Goal: Entertainment & Leisure: Browse casually

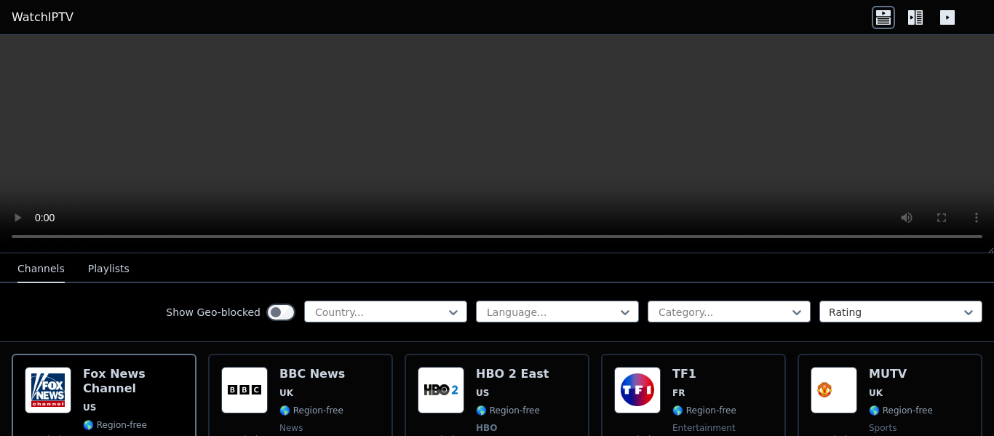
scroll to position [158, 0]
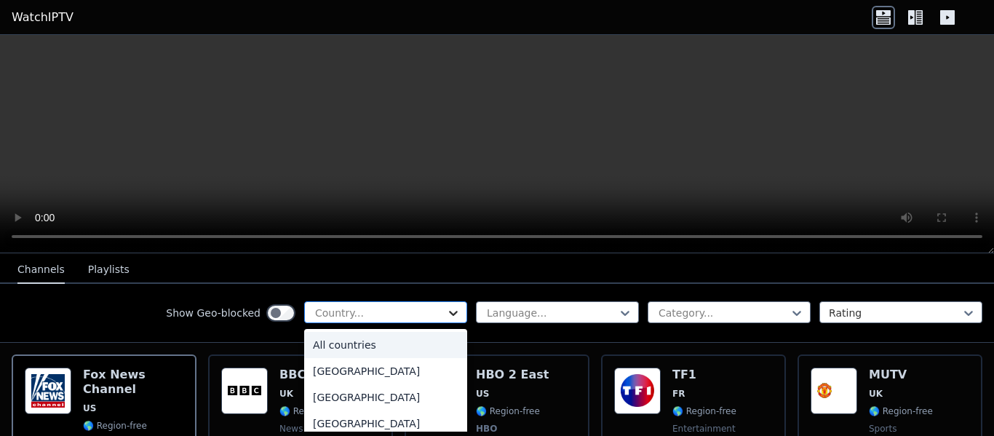
click at [446, 307] on icon at bounding box center [453, 313] width 15 height 15
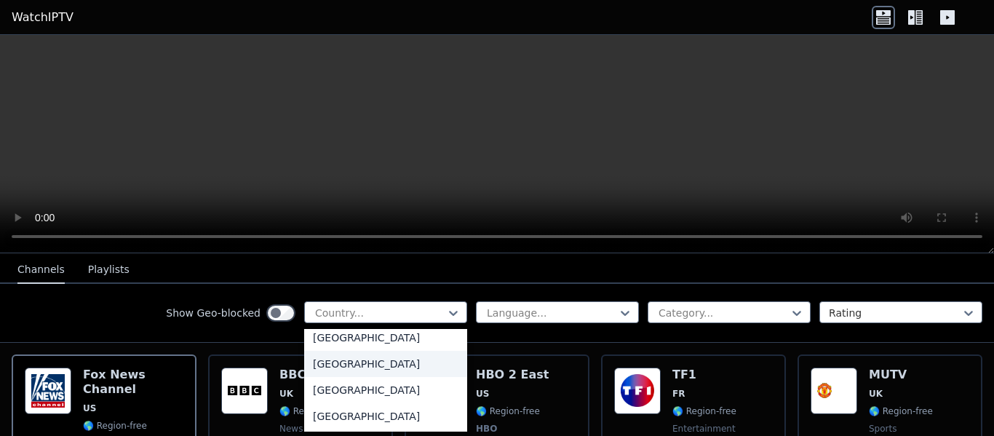
scroll to position [5107, 0]
click at [355, 387] on div "United States" at bounding box center [385, 389] width 163 height 26
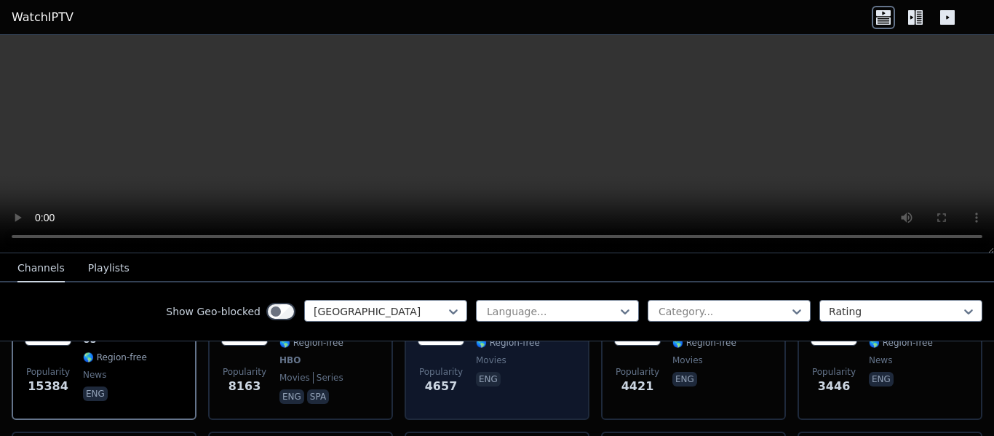
scroll to position [223, 0]
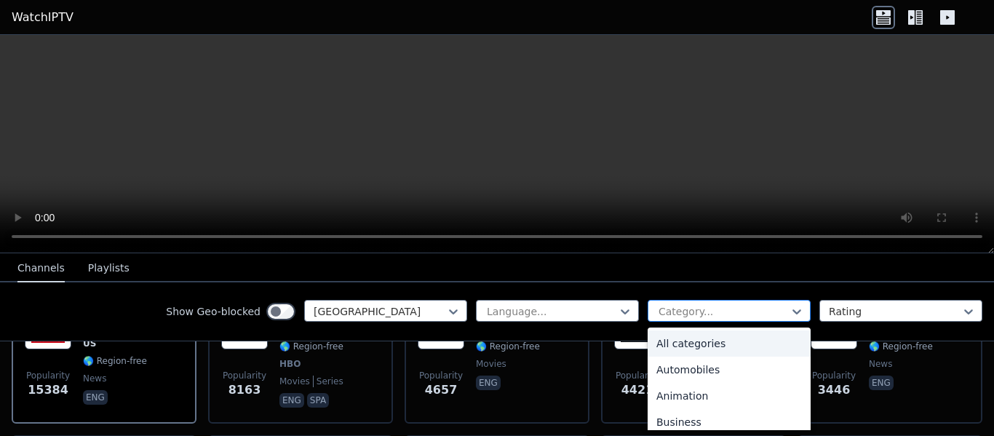
click at [705, 304] on div at bounding box center [723, 311] width 132 height 15
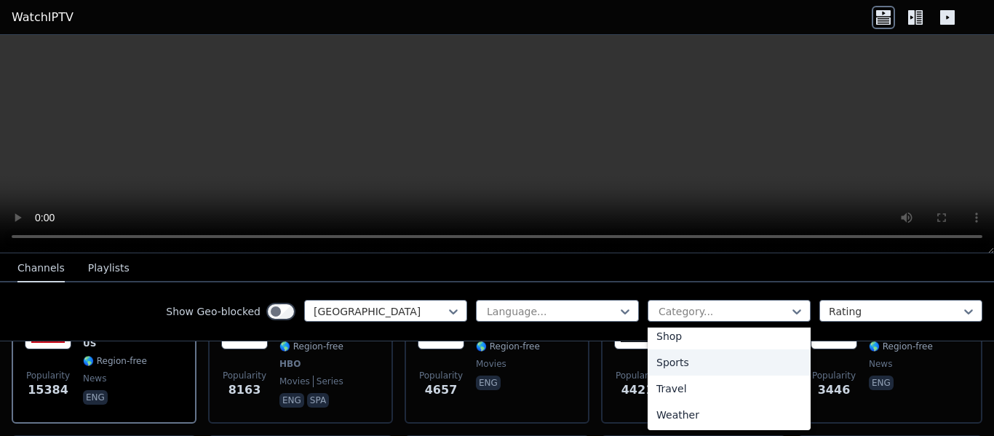
scroll to position [0, 0]
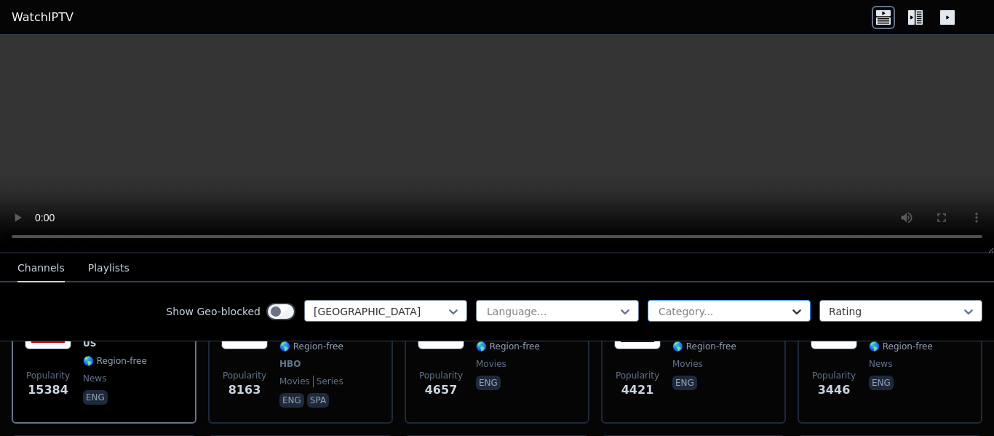
click at [790, 312] on icon at bounding box center [797, 311] width 15 height 15
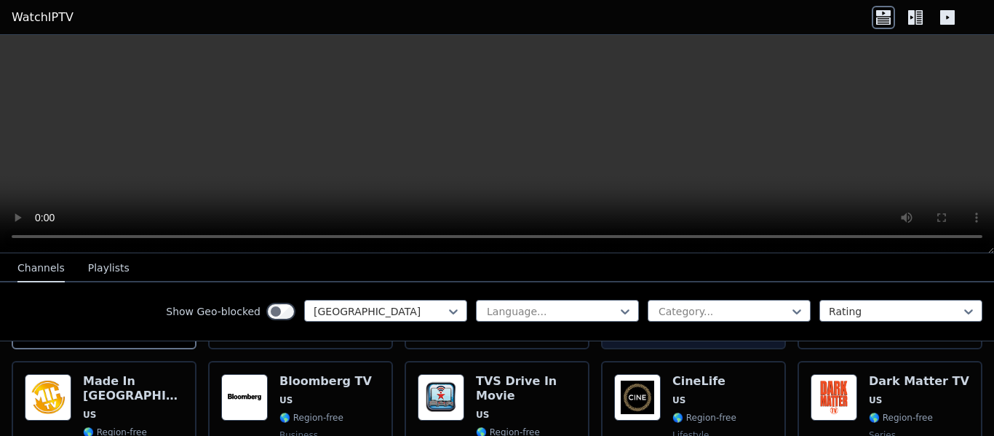
scroll to position [298, 0]
click at [531, 112] on video at bounding box center [497, 144] width 994 height 218
click at [914, 3] on header "WatchIPTV" at bounding box center [497, 17] width 994 height 35
click at [917, 14] on icon at bounding box center [919, 17] width 7 height 15
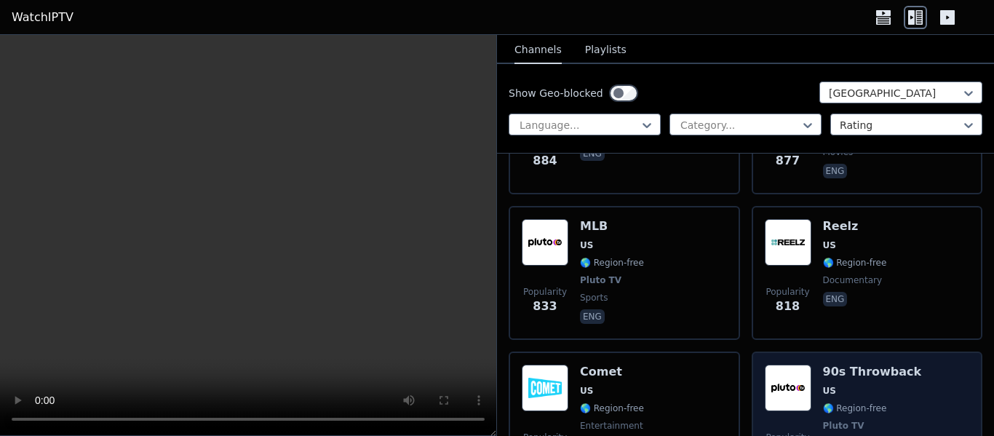
scroll to position [2418, 0]
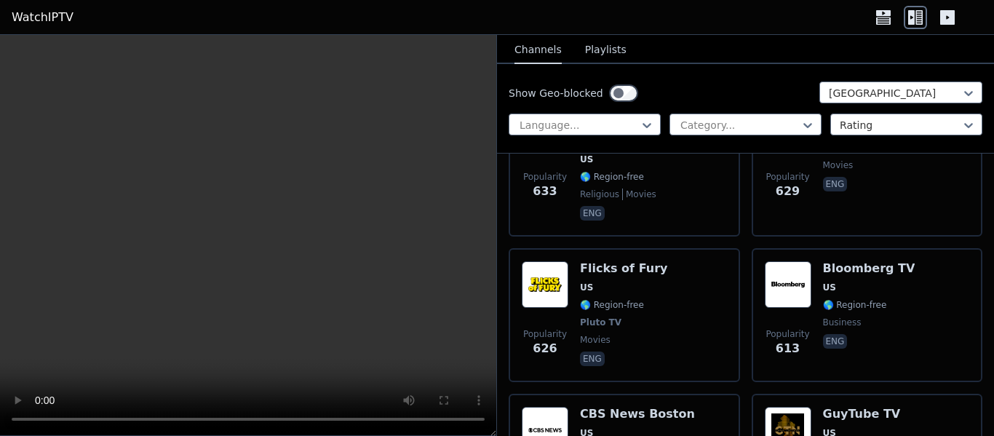
click at [752, 261] on div "Popularity 613 Bloomberg TV US 🌎 Region-free business eng" at bounding box center [868, 315] width 232 height 134
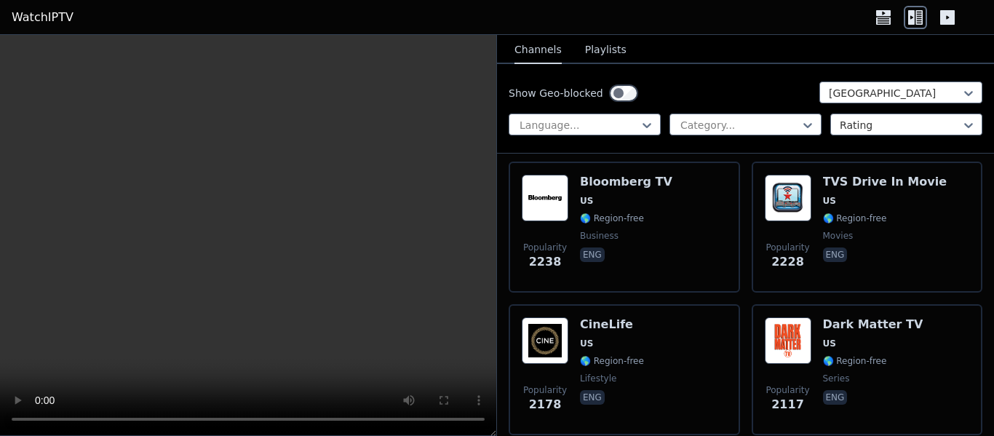
scroll to position [0, 0]
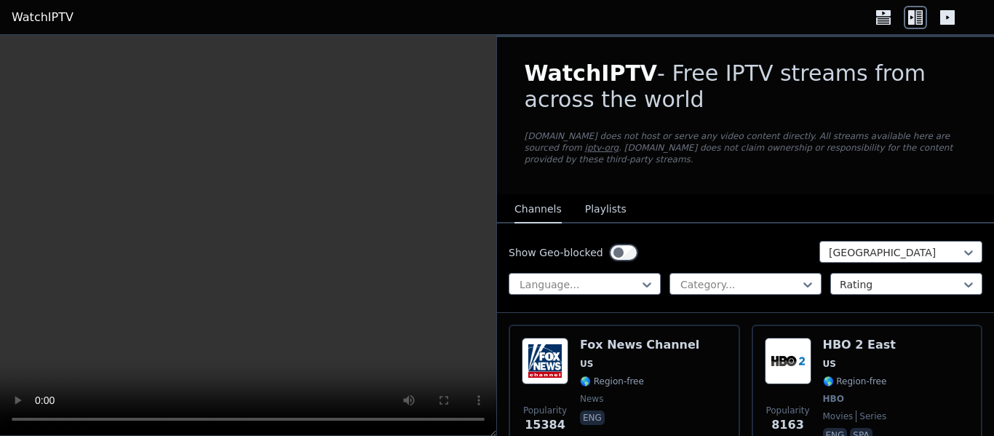
click at [600, 199] on button "Playlists" at bounding box center [605, 210] width 41 height 28
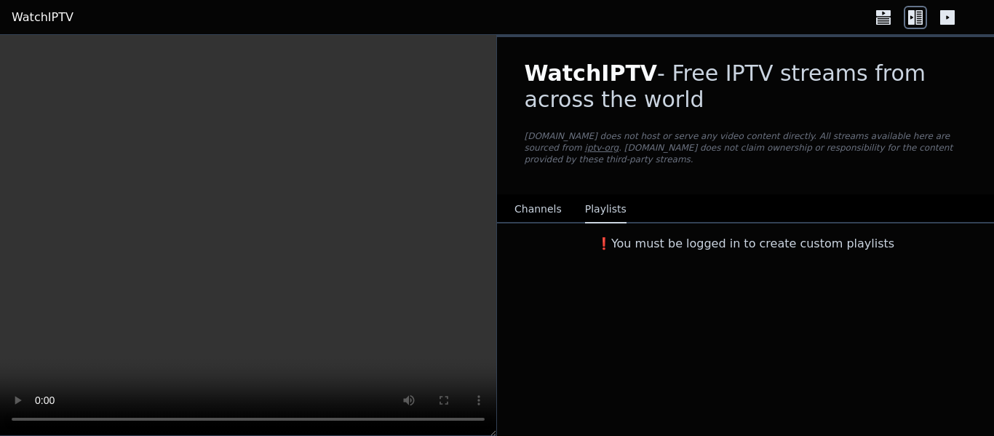
click at [537, 196] on button "Channels" at bounding box center [538, 210] width 47 height 28
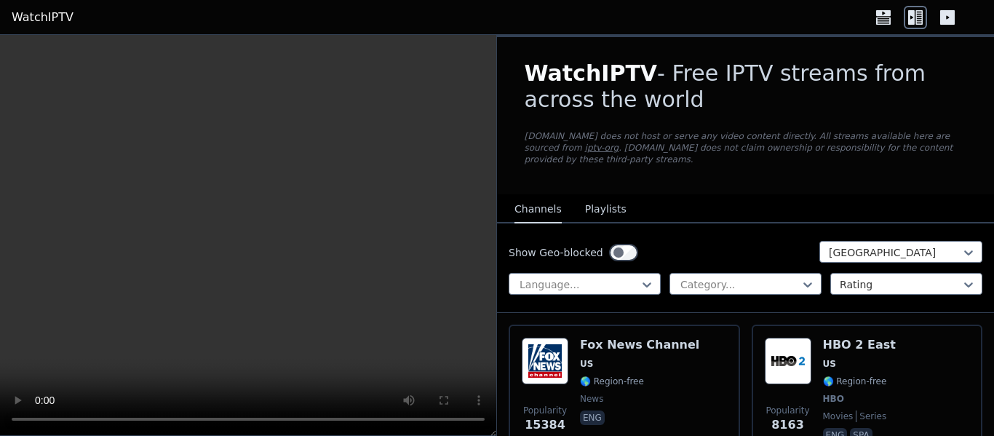
click at [732, 285] on div "Show Geo-blocked United States Language... Category... Rating" at bounding box center [745, 268] width 497 height 90
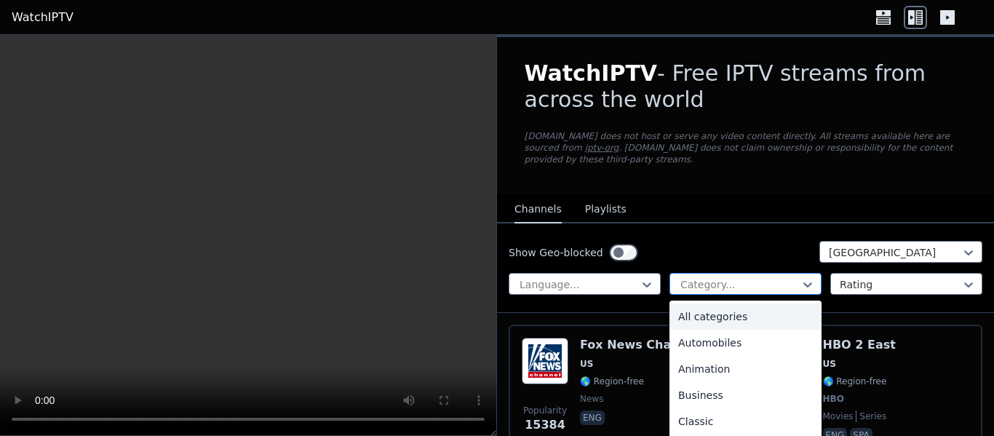
click at [741, 277] on div at bounding box center [740, 284] width 122 height 15
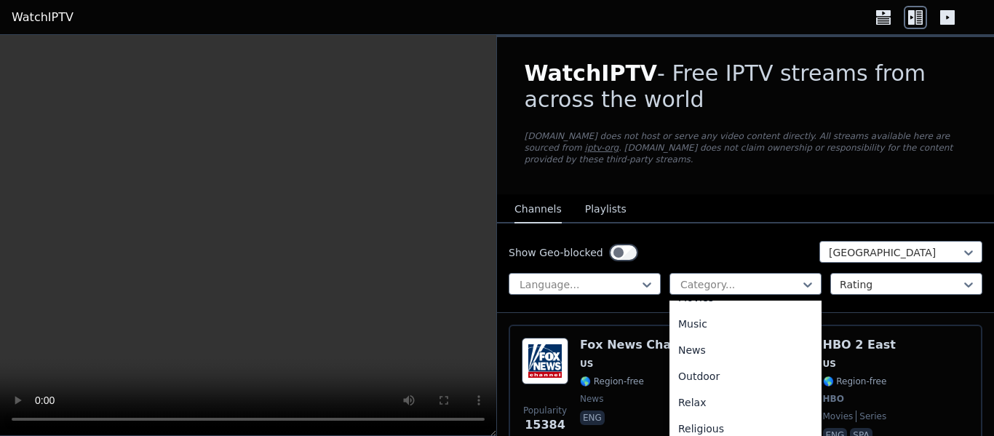
scroll to position [411, 0]
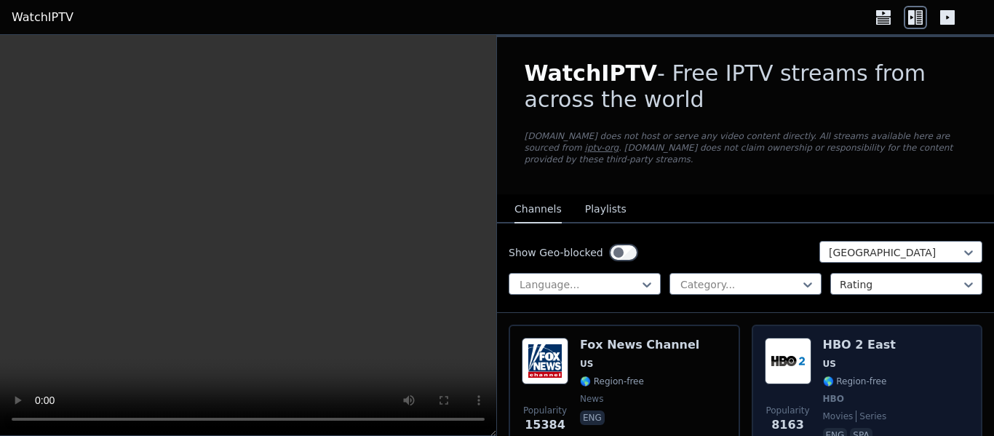
click at [889, 347] on div "Popularity 8163 HBO 2 East US 🌎 Region-free HBO movies series eng spa" at bounding box center [867, 392] width 205 height 108
click at [823, 358] on span "US" at bounding box center [829, 364] width 13 height 12
click at [785, 416] on span "8163" at bounding box center [788, 424] width 33 height 17
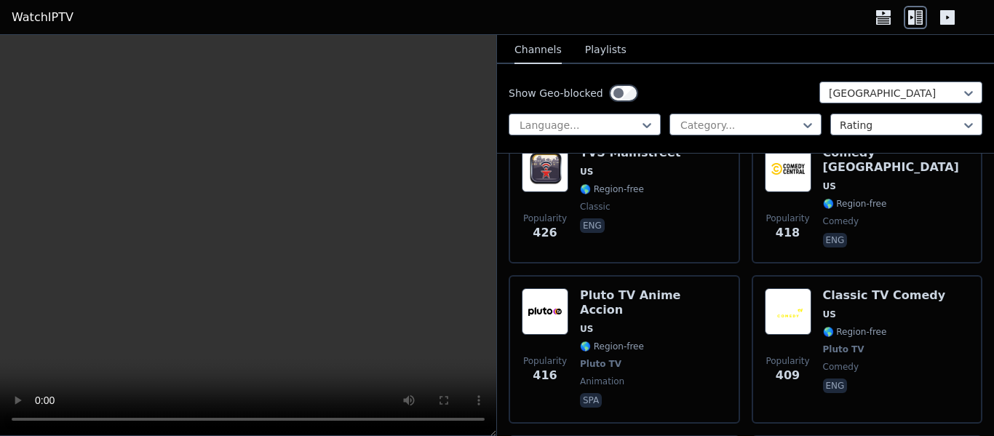
scroll to position [5732, 0]
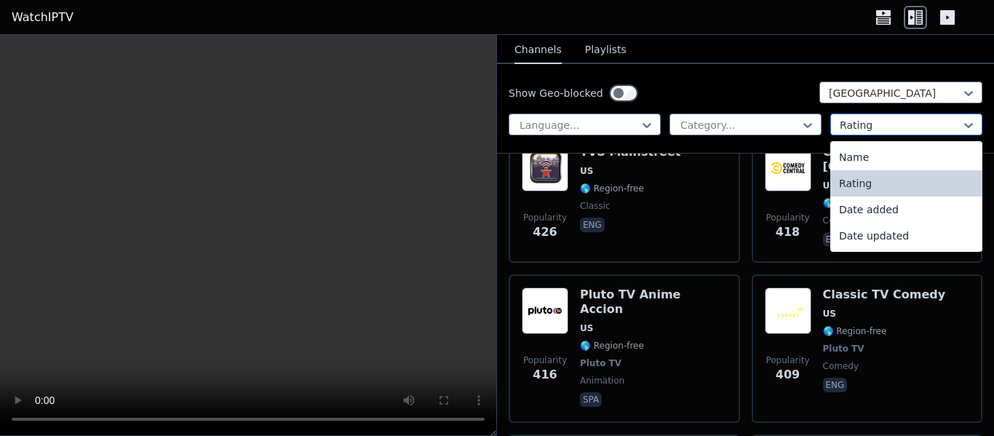
click at [903, 130] on div at bounding box center [901, 125] width 122 height 15
click at [865, 158] on div "Name" at bounding box center [907, 157] width 152 height 26
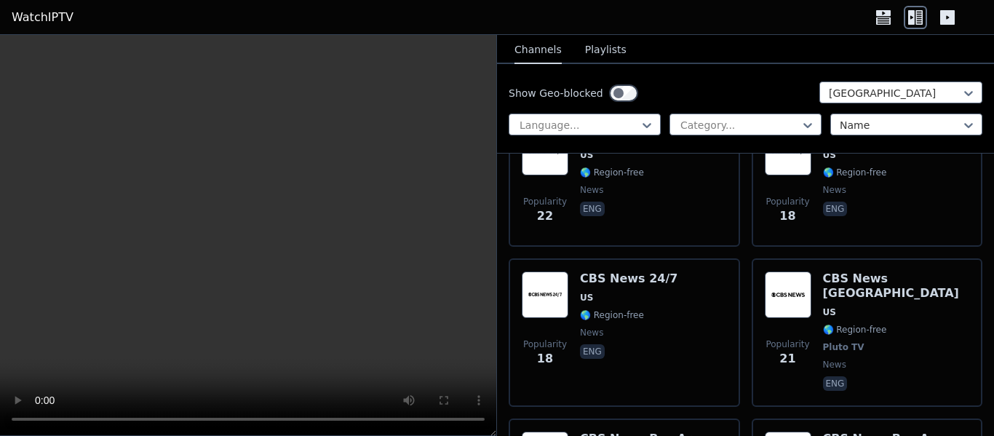
scroll to position [18007, 0]
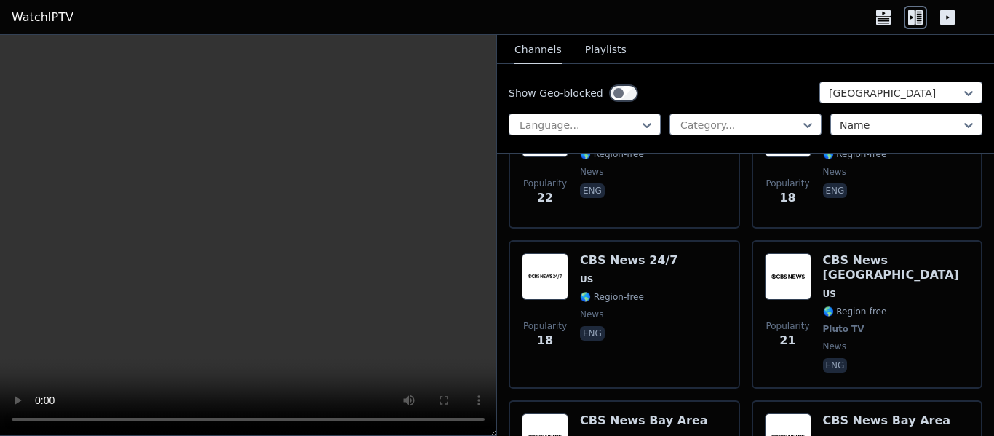
scroll to position [17917, 0]
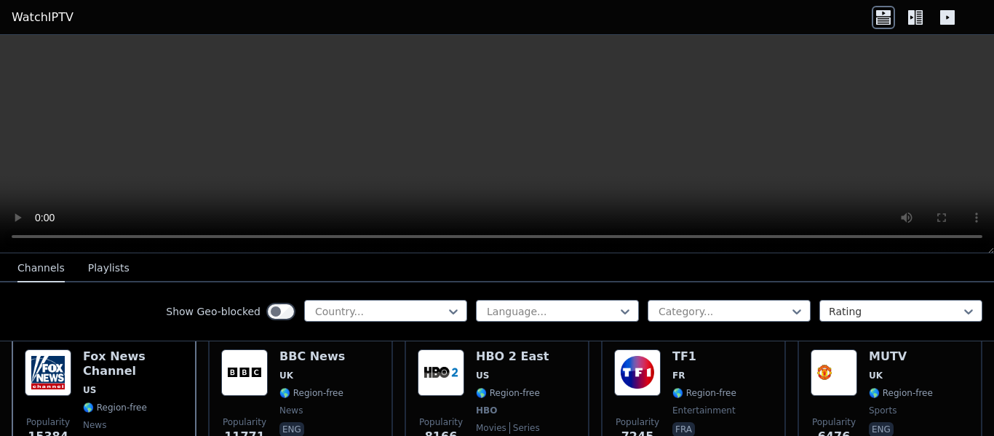
scroll to position [179, 0]
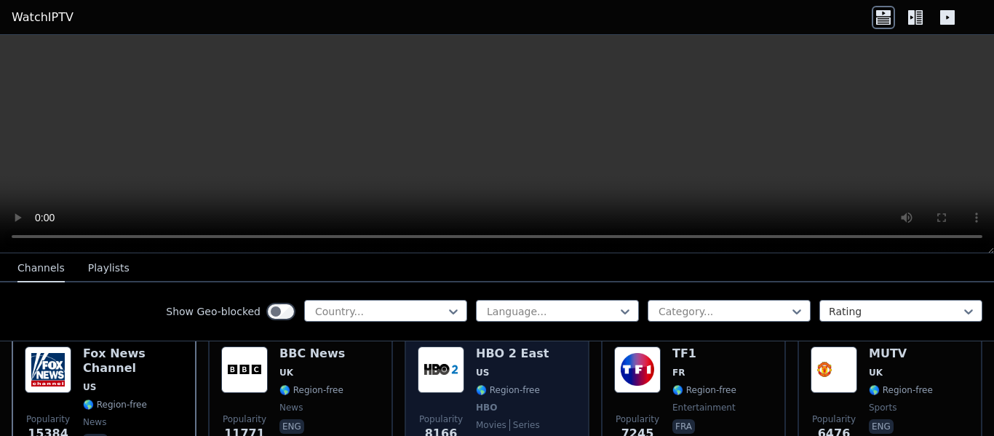
click at [503, 384] on span "🌎 Region-free" at bounding box center [508, 390] width 64 height 12
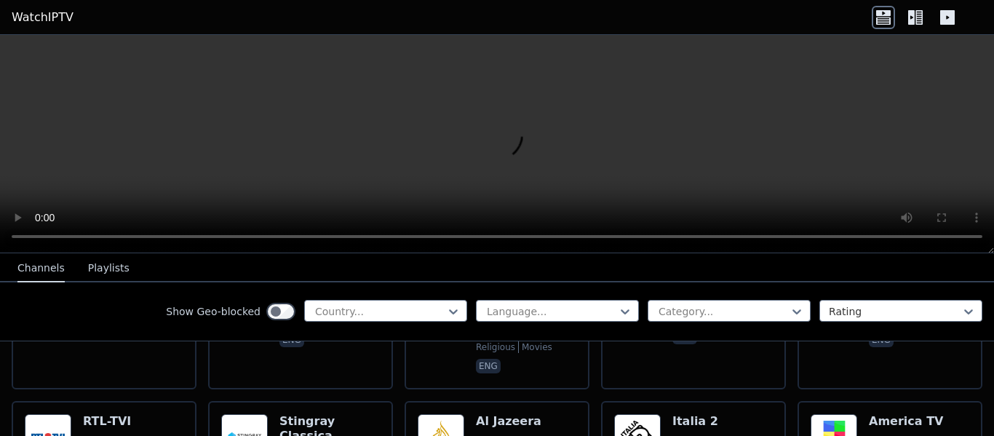
scroll to position [3829, 0]
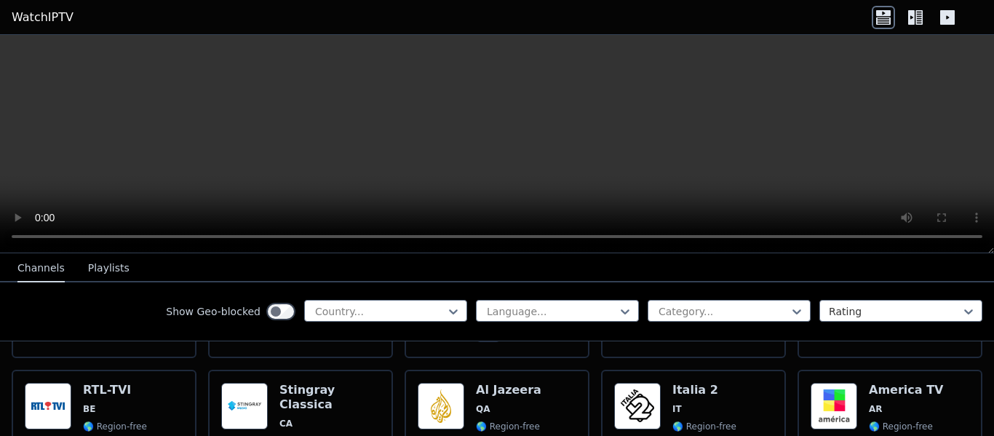
click at [935, 138] on video at bounding box center [497, 144] width 994 height 218
